Goal: Ask a question

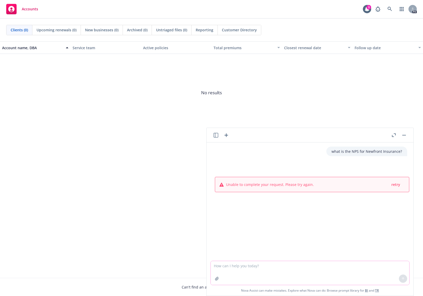
click at [255, 276] on textarea at bounding box center [310, 273] width 199 height 24
type textarea "what percentage of venture backed, series c companies offer an employer match?"
click at [401, 279] on icon at bounding box center [403, 279] width 4 height 4
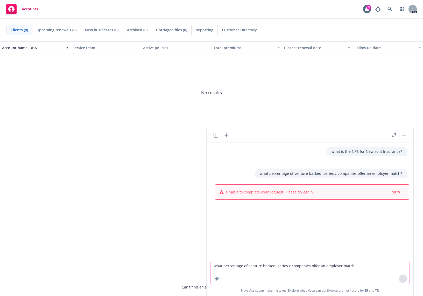
click at [369, 273] on textarea "what percentage of venture backed, series c companies offer an employer match?" at bounding box center [310, 273] width 199 height 24
click at [391, 192] on span "retry" at bounding box center [395, 192] width 9 height 5
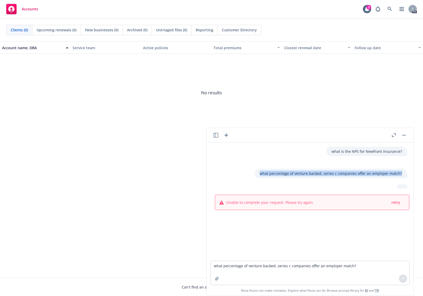
drag, startPoint x: 388, startPoint y: 174, endPoint x: 251, endPoint y: 175, distance: 137.6
click at [251, 175] on div "what percentage of venture backed, series c companies offer an employer match?" at bounding box center [312, 174] width 199 height 10
copy p "what percentage of venture backed, series c companies offer an employer match?"
click at [404, 133] on button "button" at bounding box center [404, 135] width 6 height 6
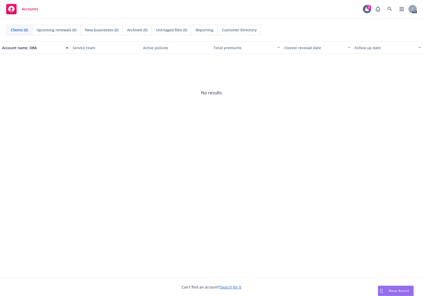
click at [400, 292] on span "Nova Assist" at bounding box center [399, 291] width 20 height 4
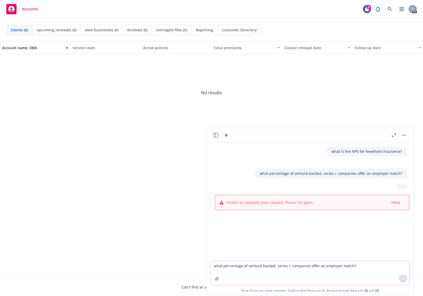
click at [317, 278] on textarea "what percentage of venture backed, series c companies offer an employer match?" at bounding box center [310, 273] width 199 height 24
click at [269, 268] on textarea "what percentage of venture backed, series c companies offer an employer match?" at bounding box center [310, 273] width 199 height 24
paste textarea "what percentage of venture backed, series c companies offer an employer match?"
type textarea "what percentage of venture backed, series c companies offer an employer match?"
click at [405, 279] on button at bounding box center [403, 279] width 8 height 8
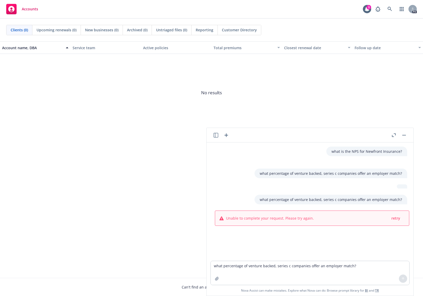
click at [408, 135] on header at bounding box center [310, 135] width 207 height 15
